Goal: Information Seeking & Learning: Learn about a topic

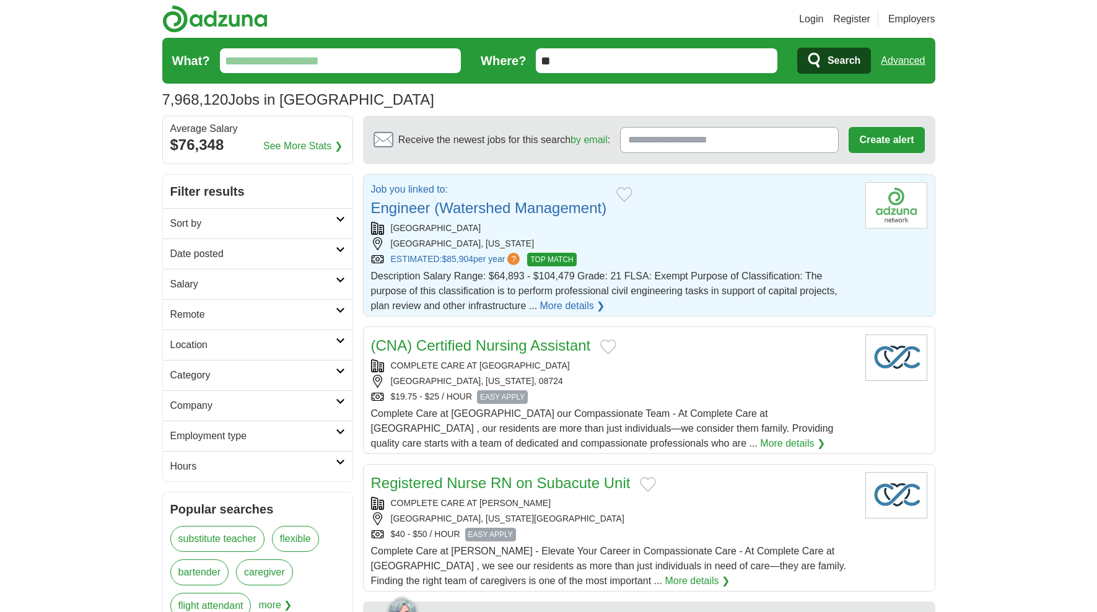
click at [475, 209] on link "Engineer (Watershed Management)" at bounding box center [489, 207] width 236 height 17
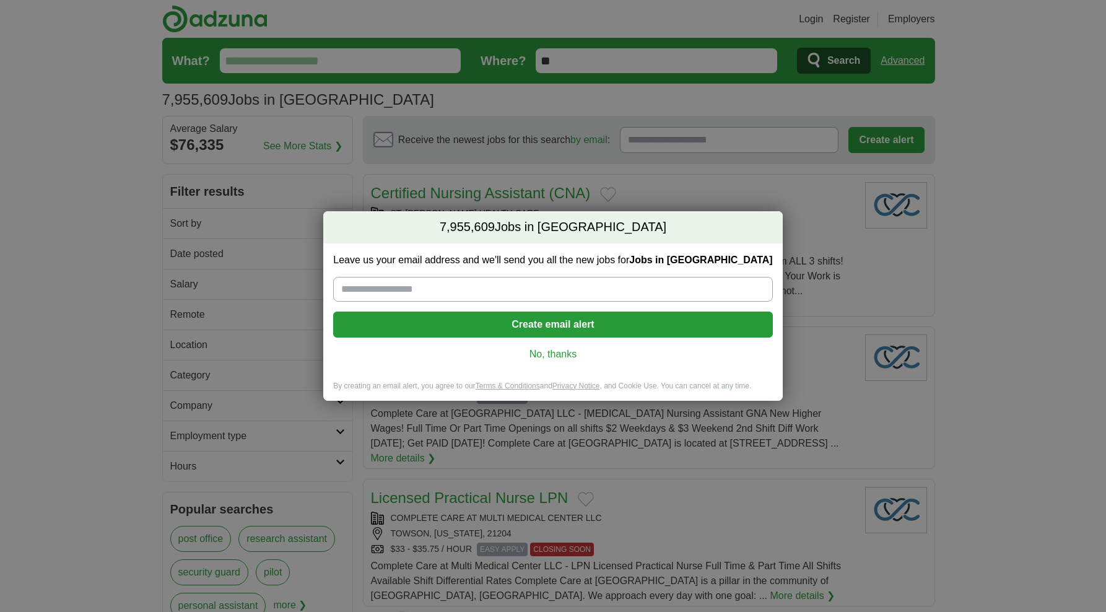
click at [559, 354] on link "No, thanks" at bounding box center [552, 355] width 419 height 14
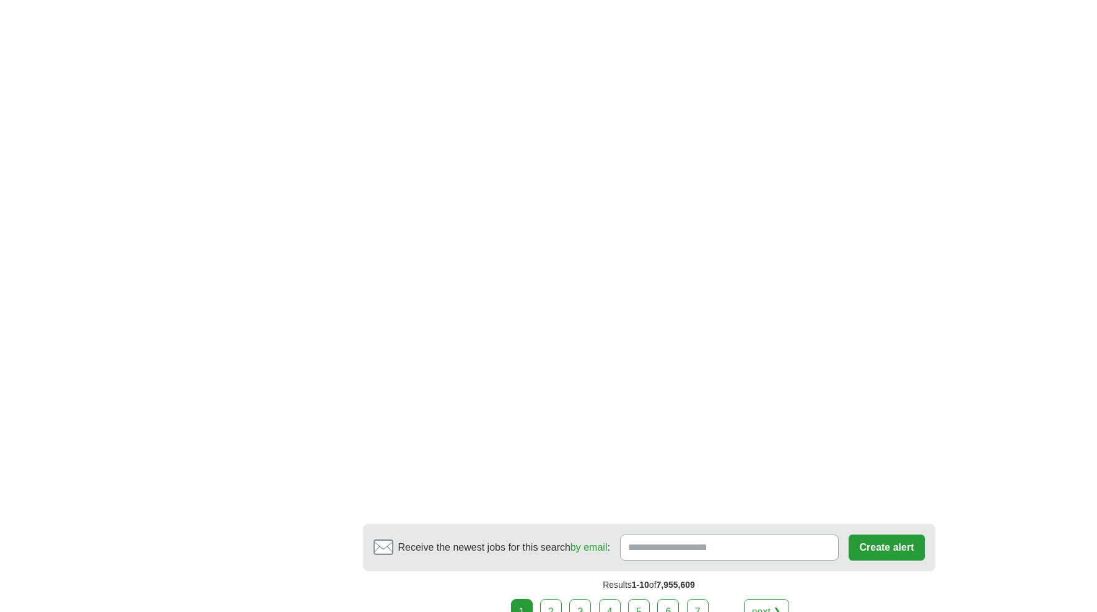
scroll to position [1859, 0]
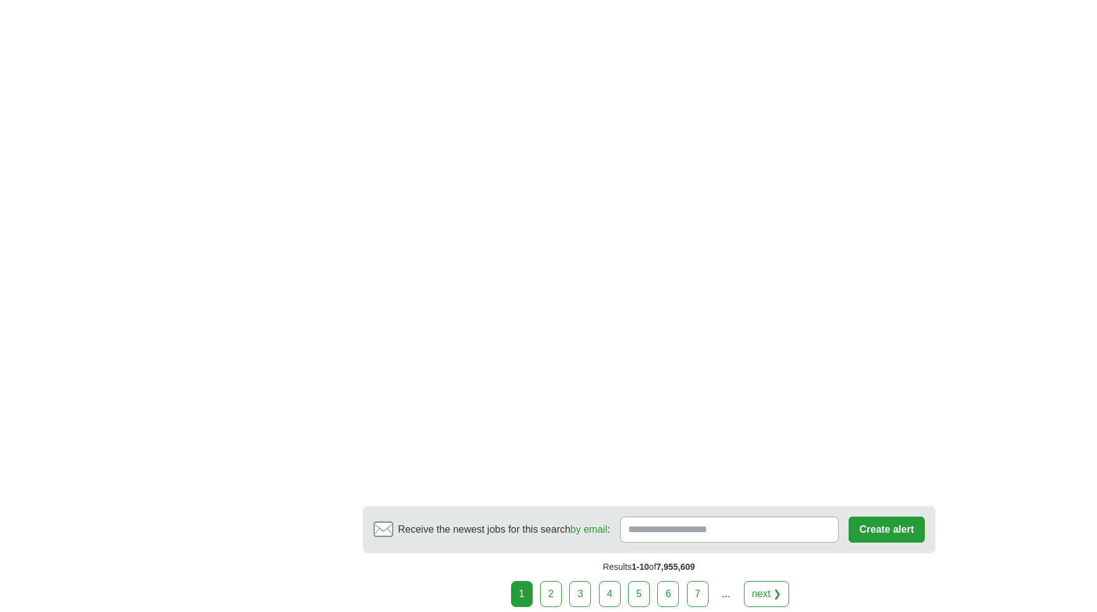
click at [554, 581] on link "2" at bounding box center [551, 594] width 22 height 26
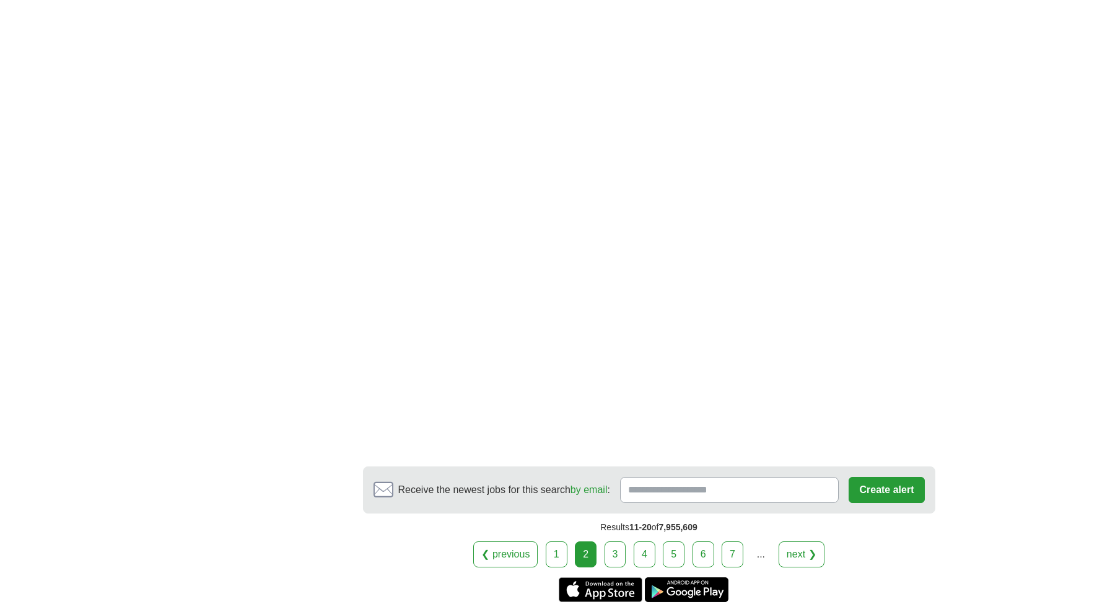
scroll to position [2044, 0]
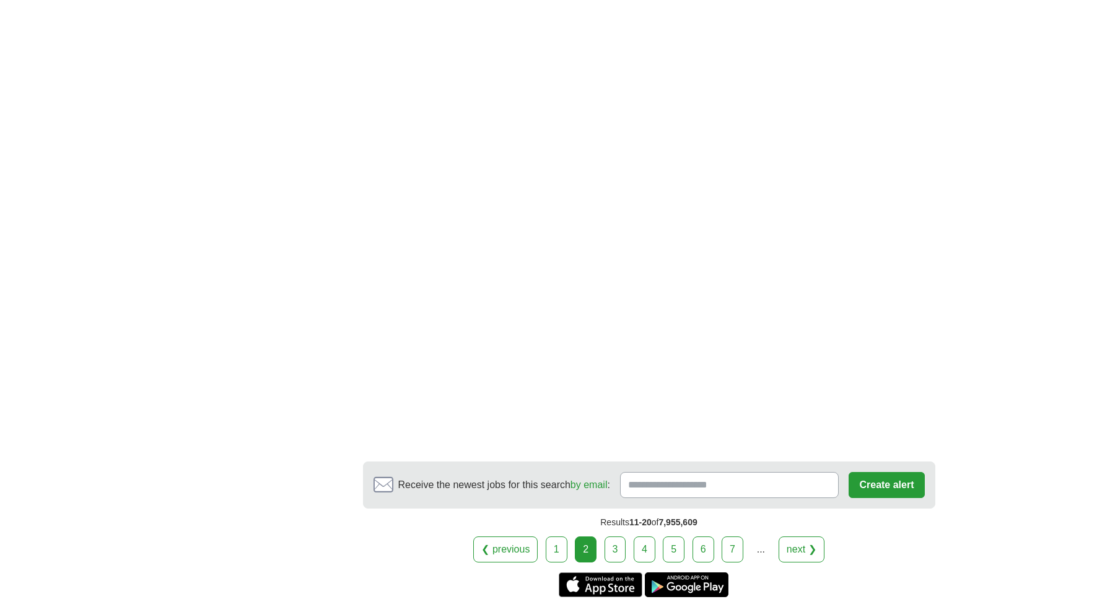
click at [613, 537] on link "3" at bounding box center [616, 550] width 22 height 26
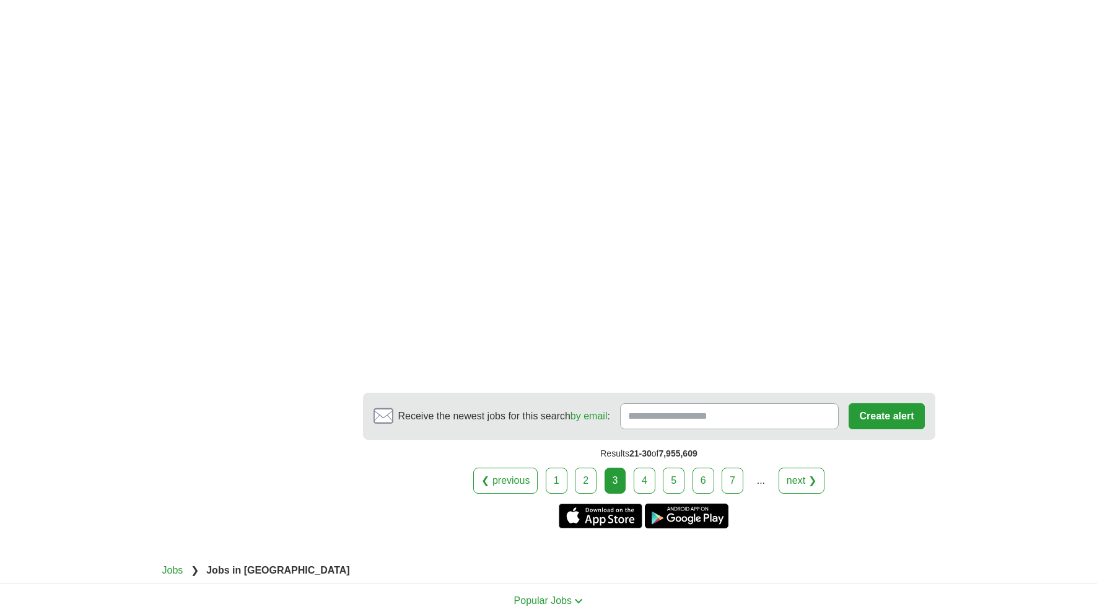
scroll to position [2168, 0]
click at [638, 467] on link "4" at bounding box center [645, 480] width 22 height 26
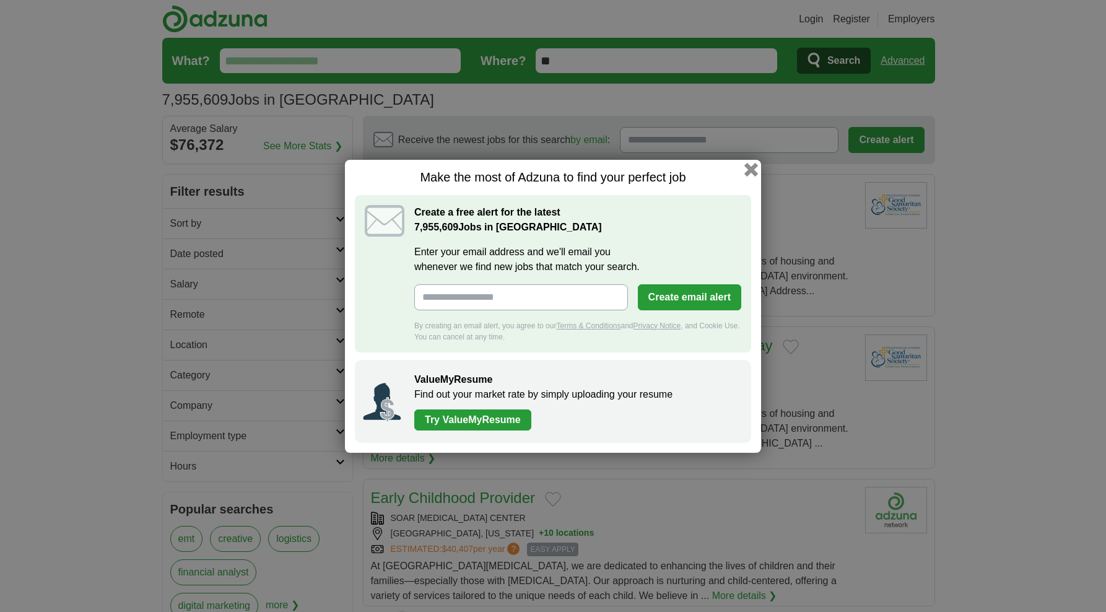
click at [749, 166] on button "button" at bounding box center [752, 169] width 14 height 14
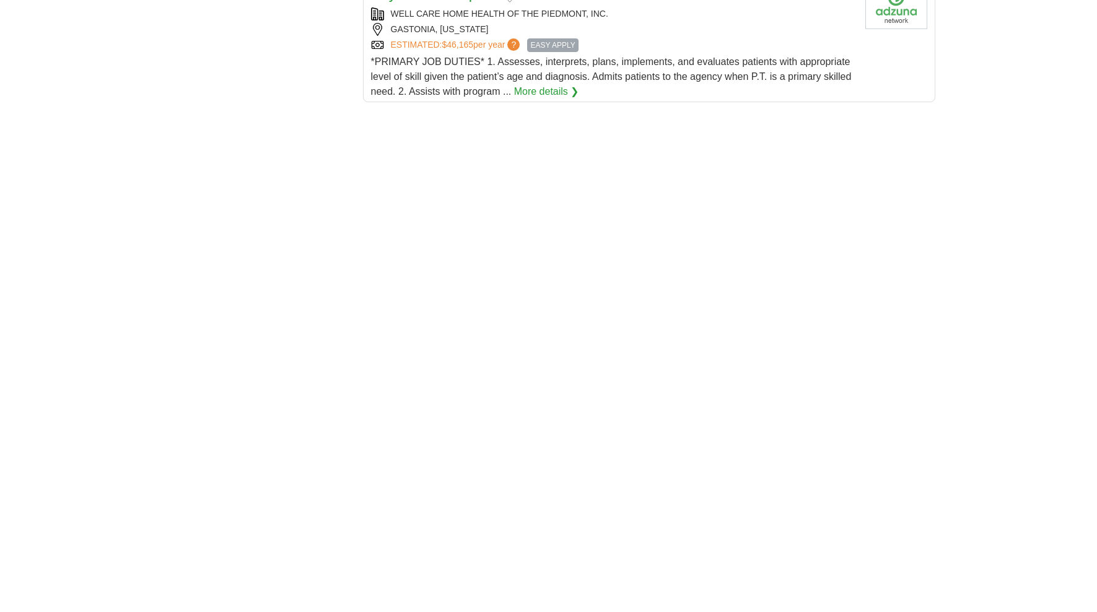
scroll to position [1611, 0]
